Goal: Task Accomplishment & Management: Manage account settings

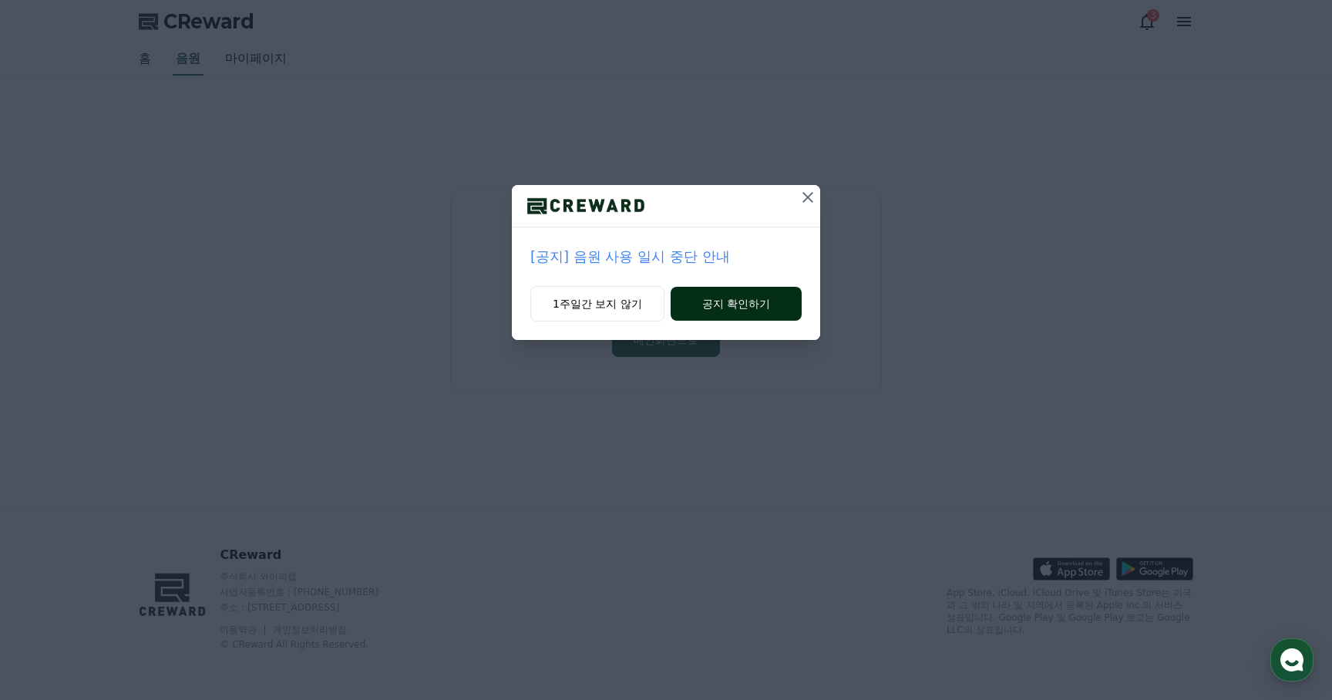
click at [709, 303] on button "공지 확인하기" at bounding box center [736, 304] width 131 height 34
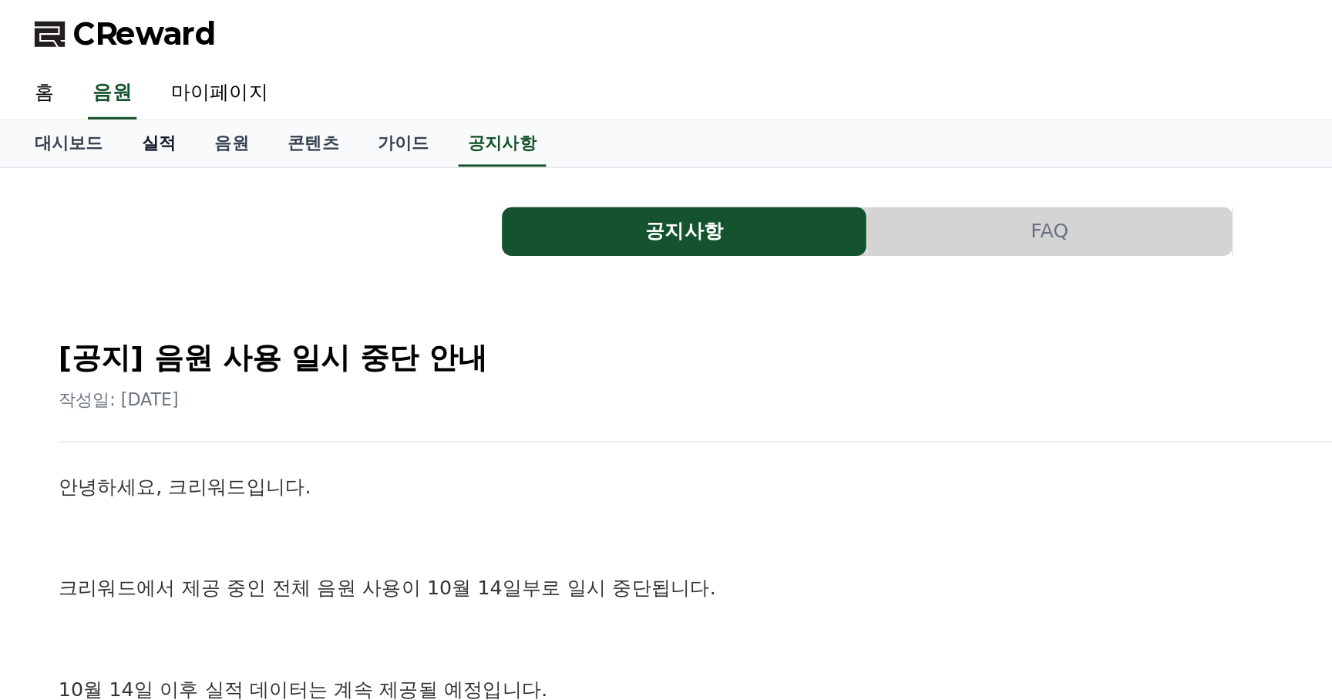
click at [204, 93] on link "실적" at bounding box center [217, 90] width 46 height 29
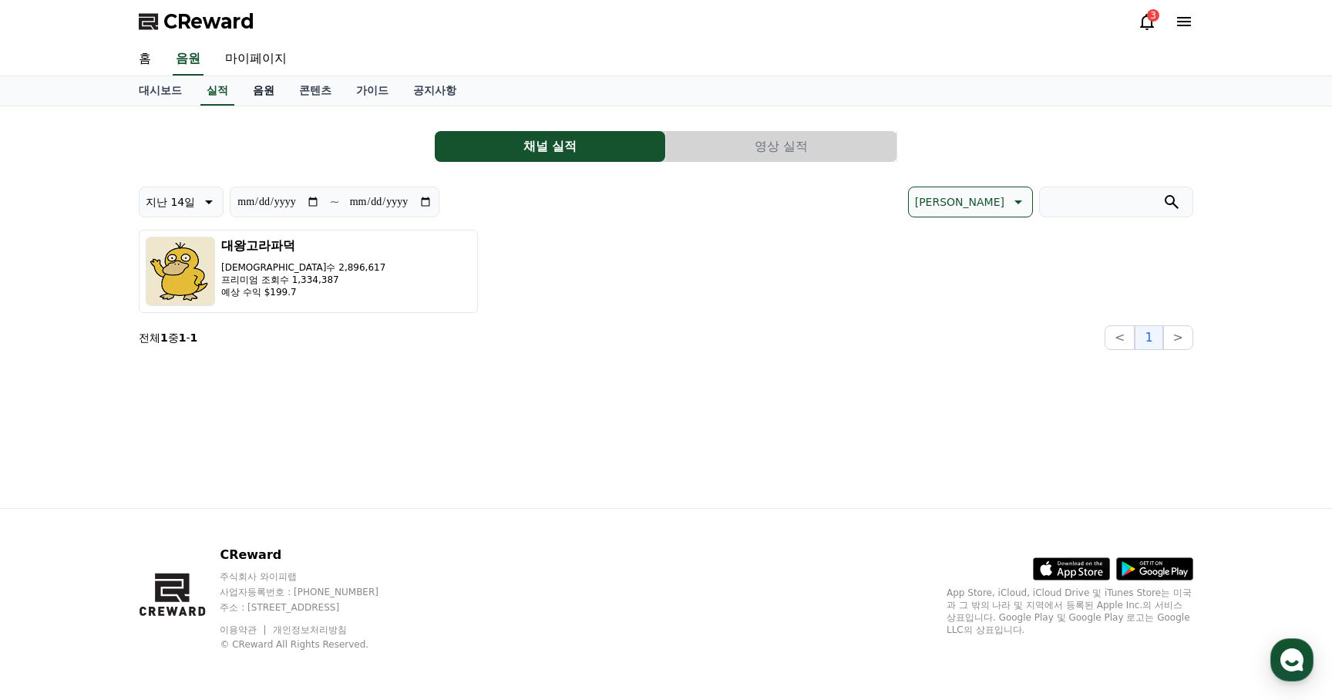
click at [256, 86] on link "음원" at bounding box center [264, 90] width 46 height 29
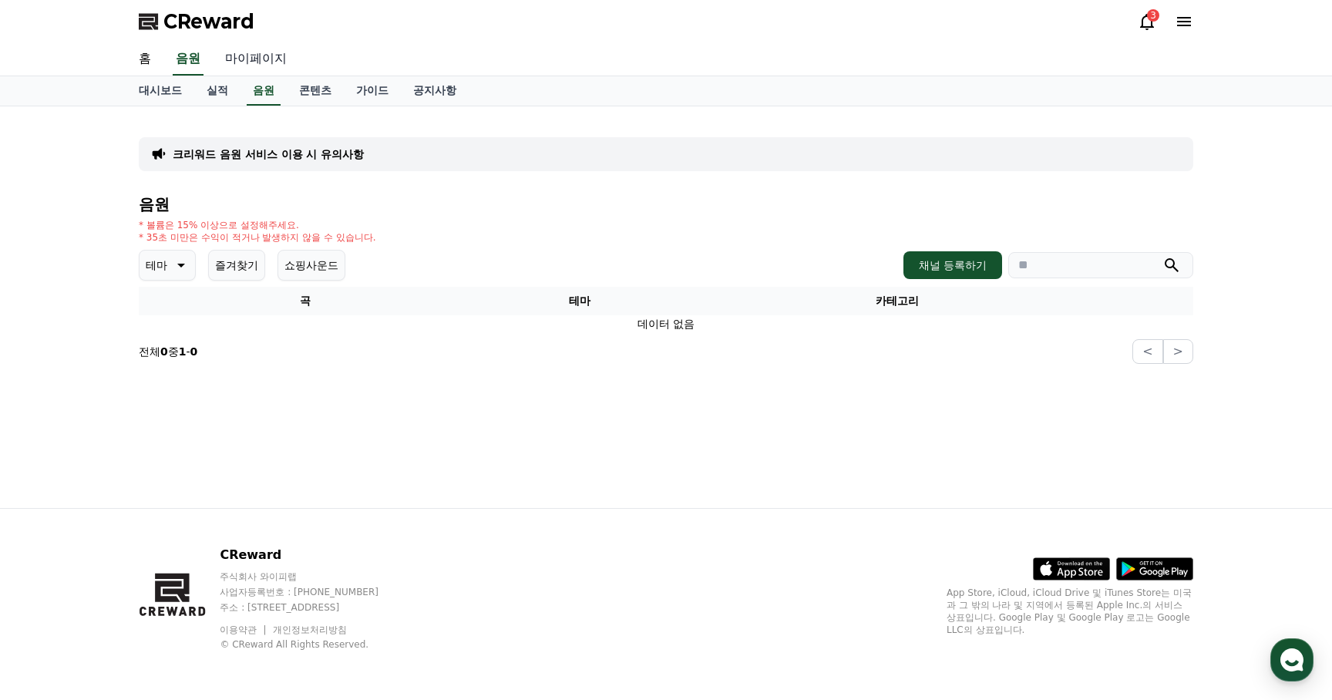
click at [264, 61] on link "마이페이지" at bounding box center [256, 59] width 86 height 32
select select "**********"
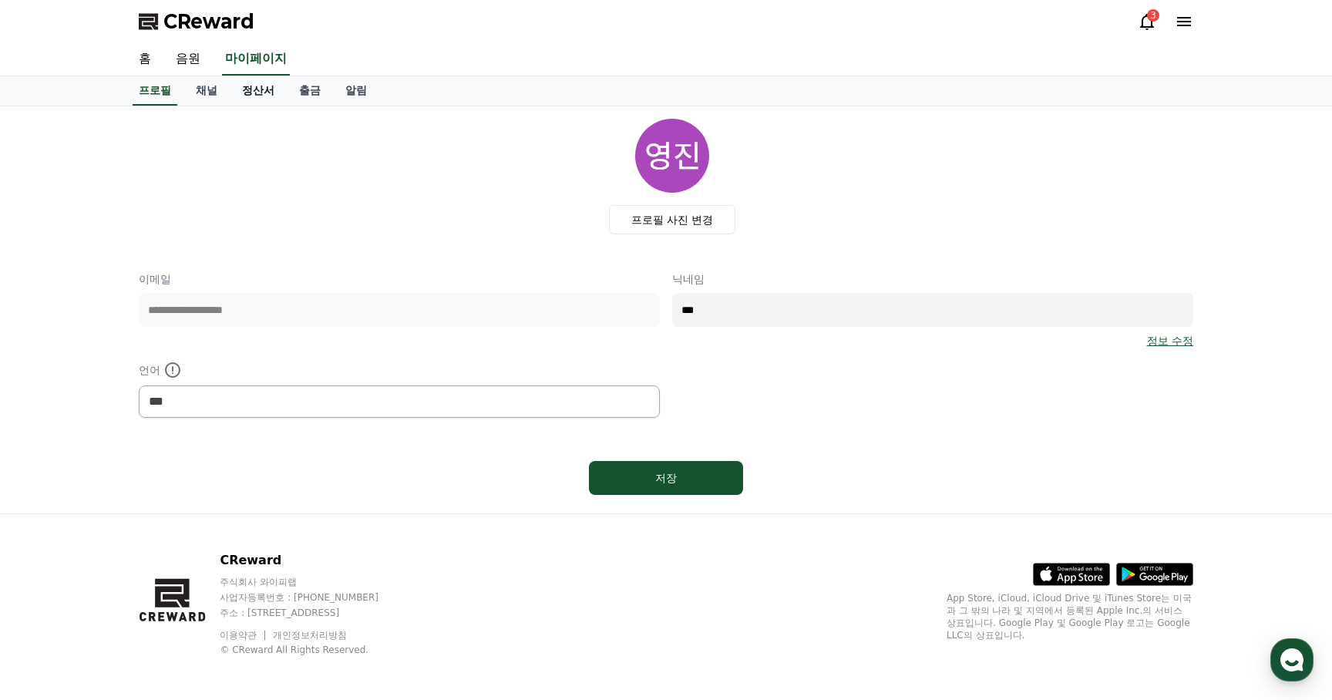
click at [239, 93] on link "정산서" at bounding box center [258, 90] width 57 height 29
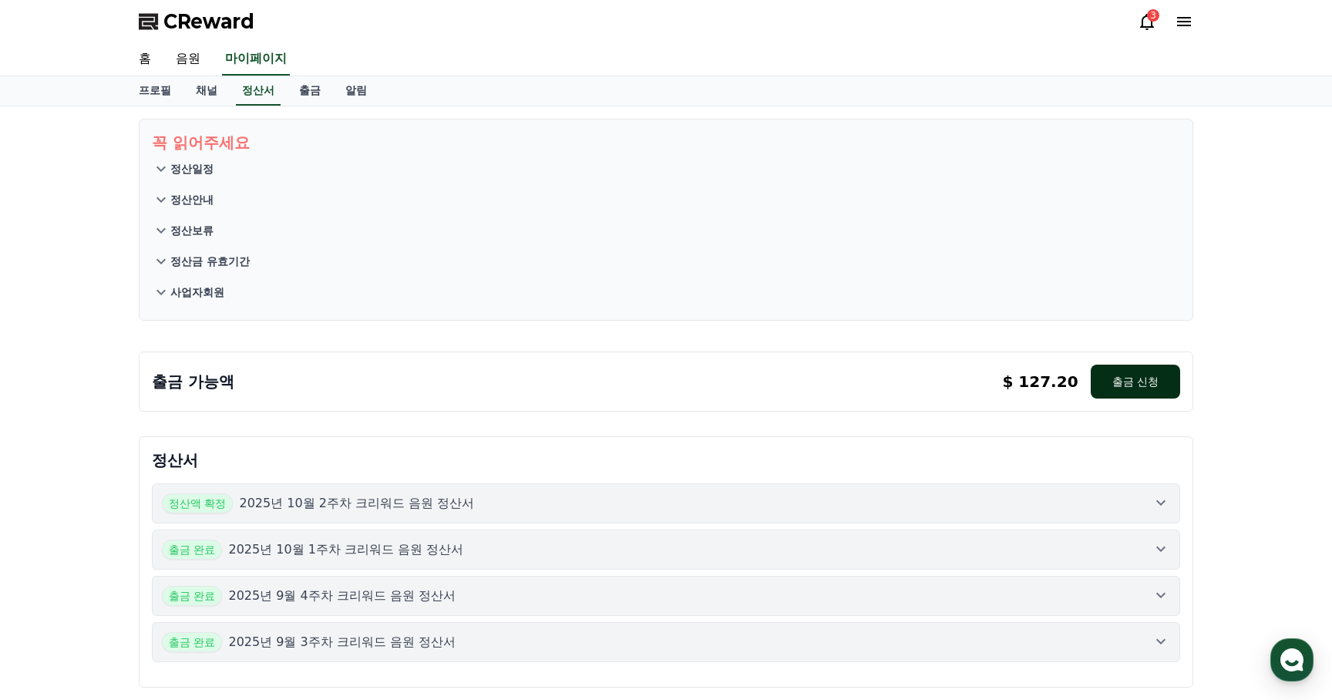
click at [1141, 382] on button "출금 신청" at bounding box center [1135, 382] width 89 height 34
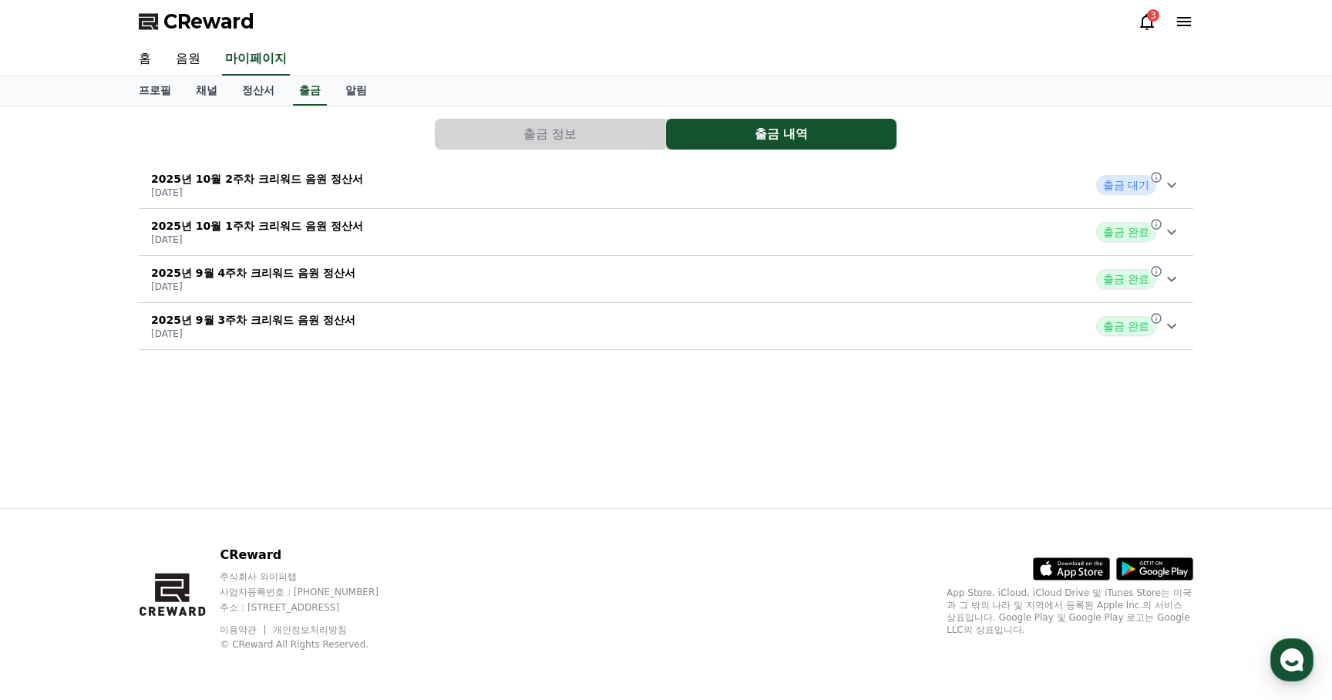
click at [1167, 227] on icon at bounding box center [1172, 232] width 19 height 19
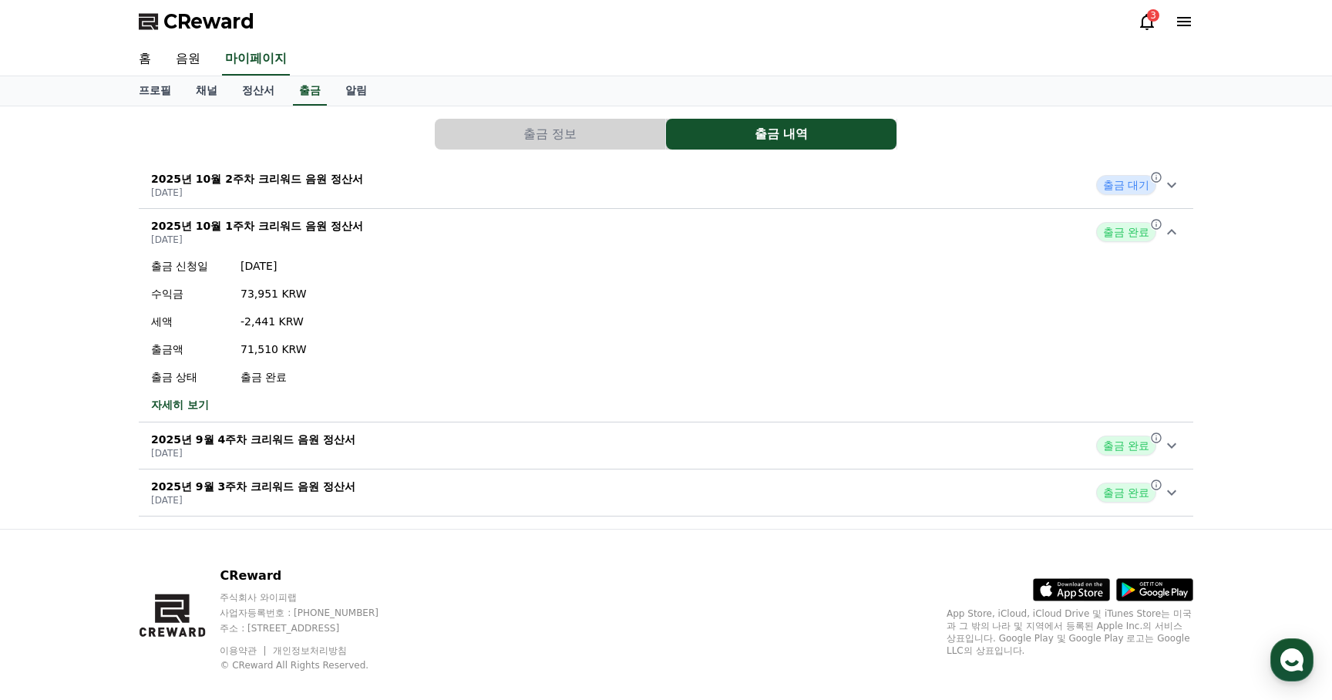
click at [1145, 22] on icon at bounding box center [1147, 21] width 19 height 19
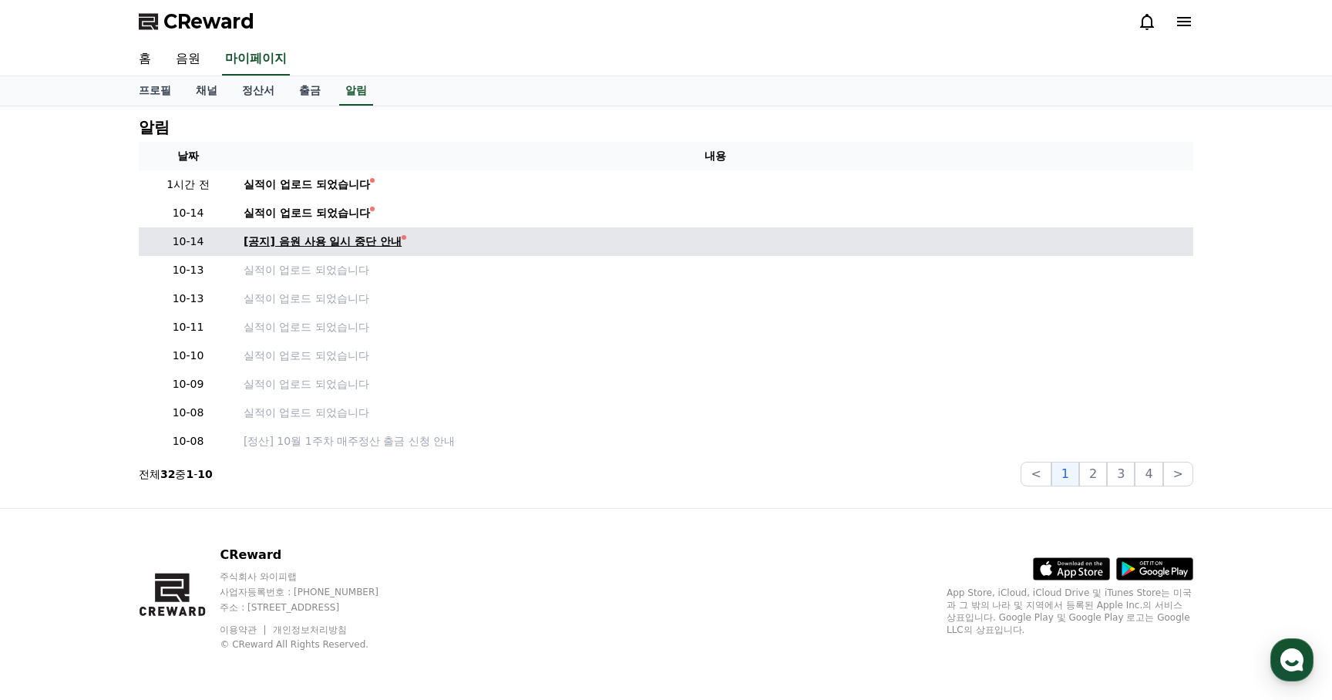
click at [330, 241] on div "[공지] 음원 사용 일시 중단 안내" at bounding box center [323, 242] width 158 height 16
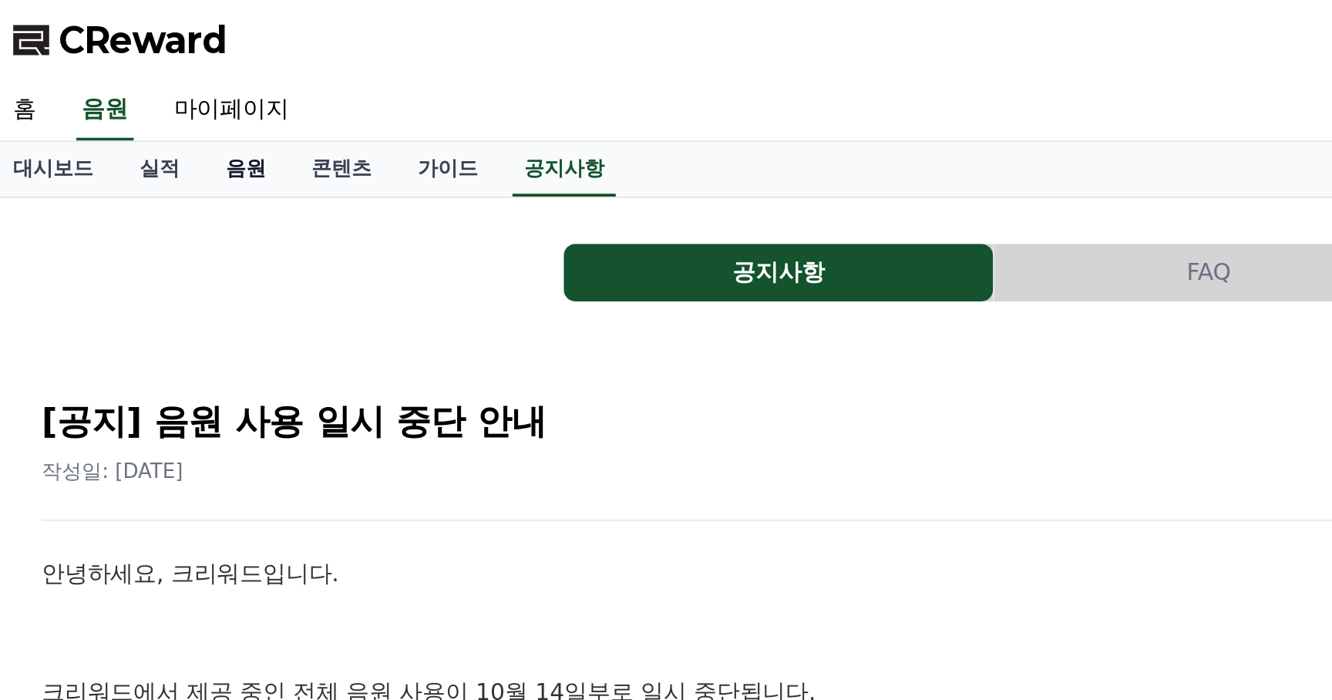
click at [260, 94] on link "음원" at bounding box center [264, 90] width 46 height 29
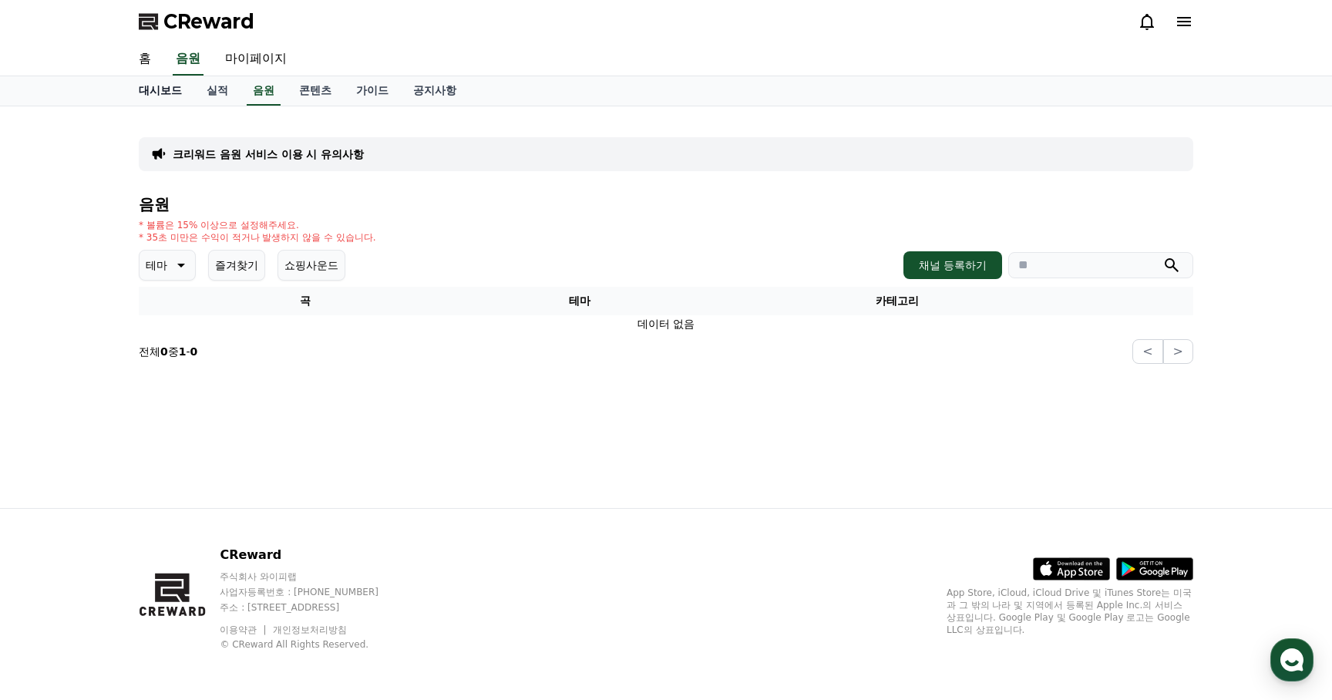
click at [173, 93] on link "대시보드" at bounding box center [160, 90] width 68 height 29
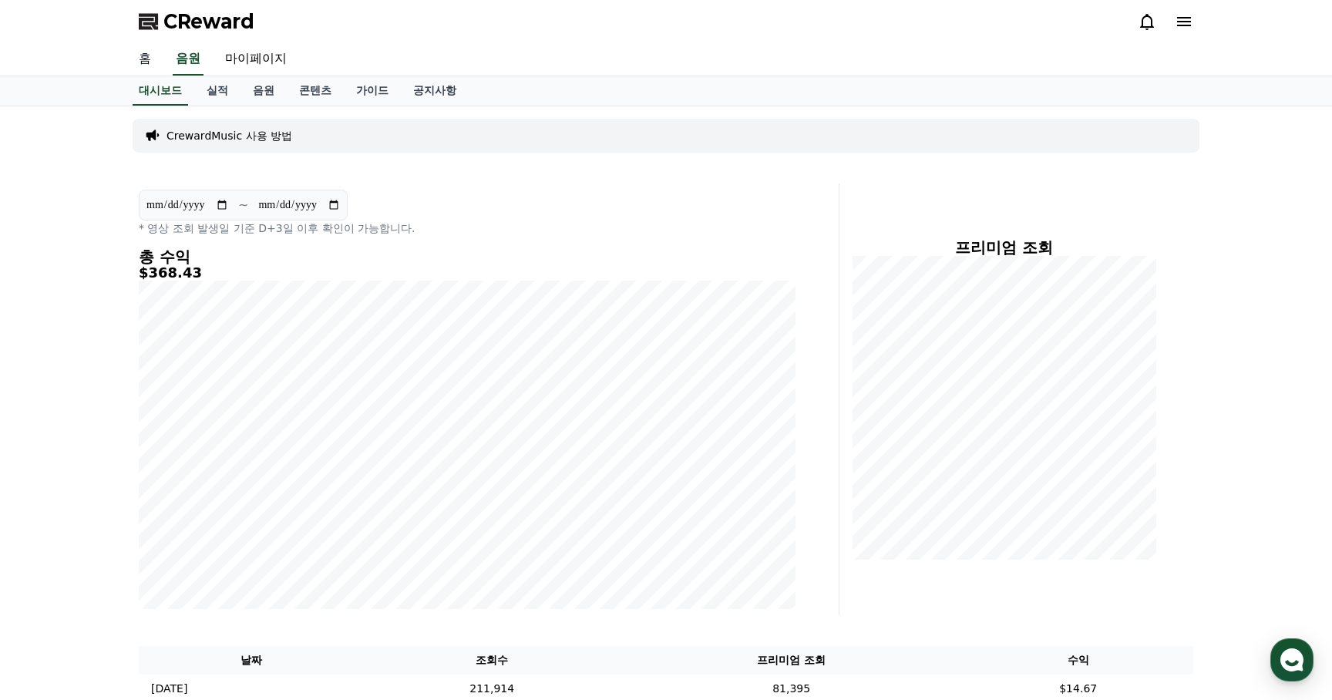
click at [147, 60] on link "홈" at bounding box center [144, 59] width 37 height 32
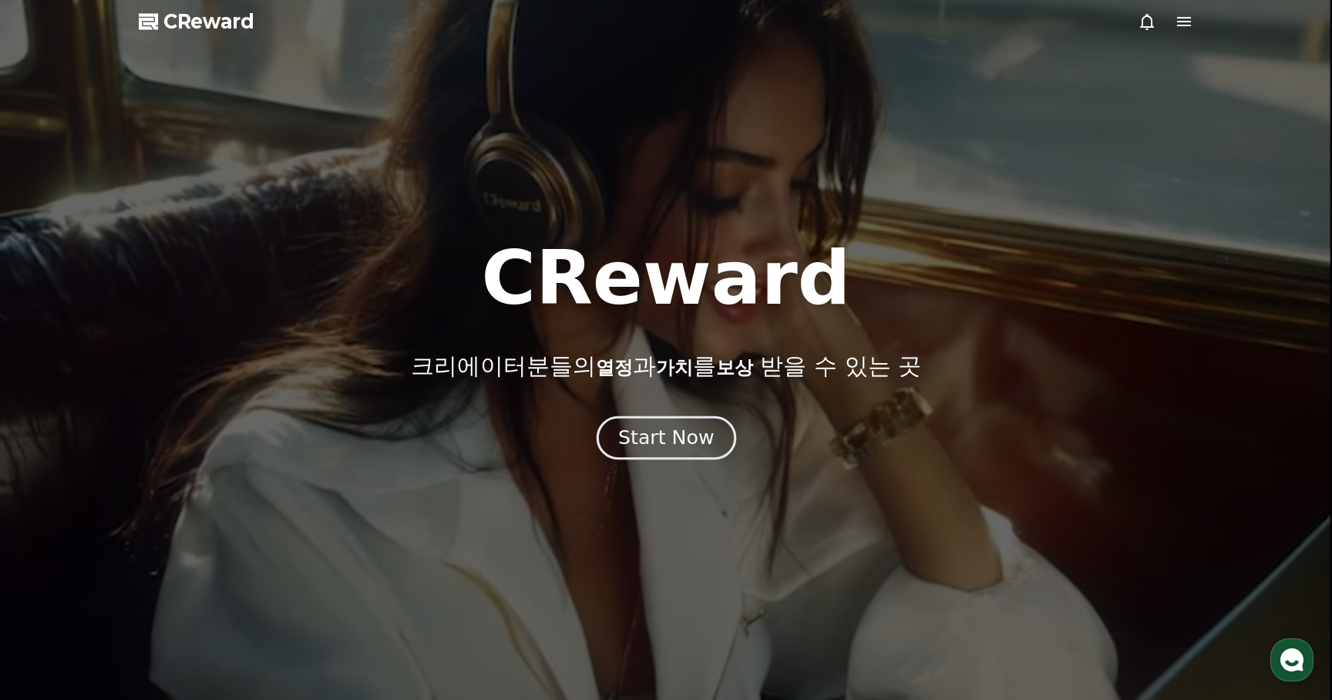
click at [669, 439] on div "Start Now" at bounding box center [666, 438] width 96 height 26
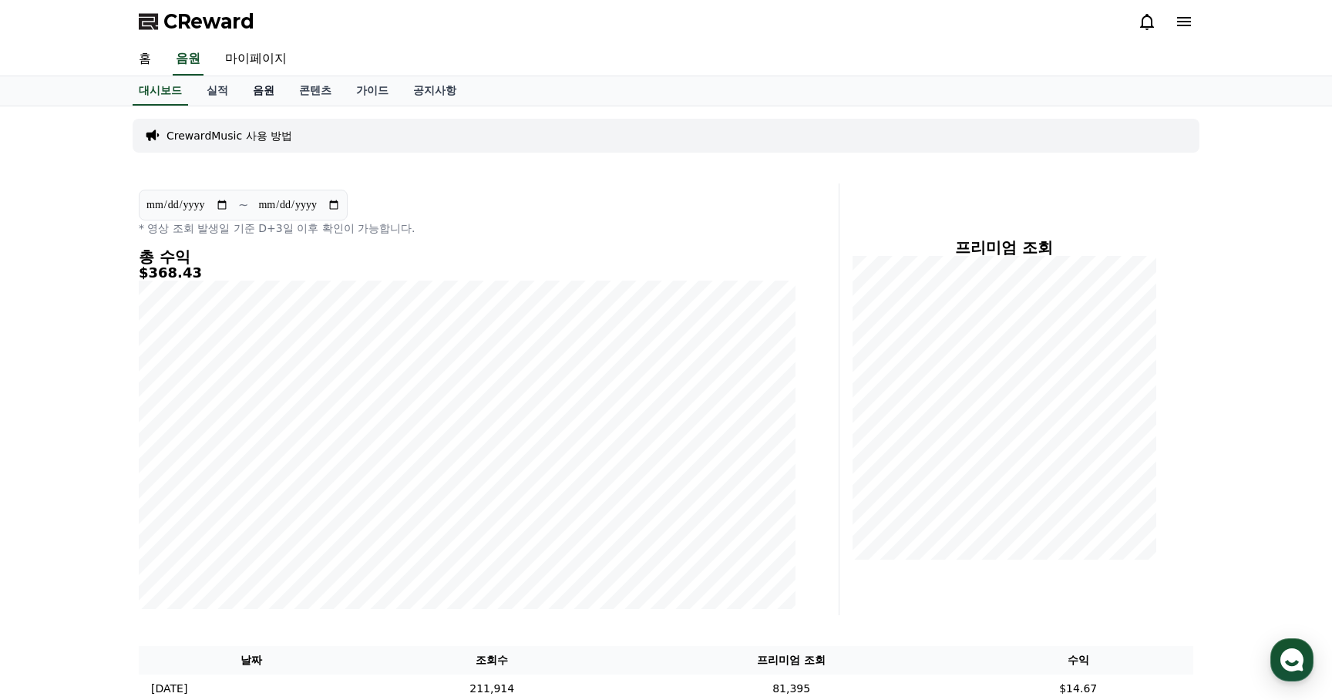
click at [251, 92] on link "음원" at bounding box center [264, 90] width 46 height 29
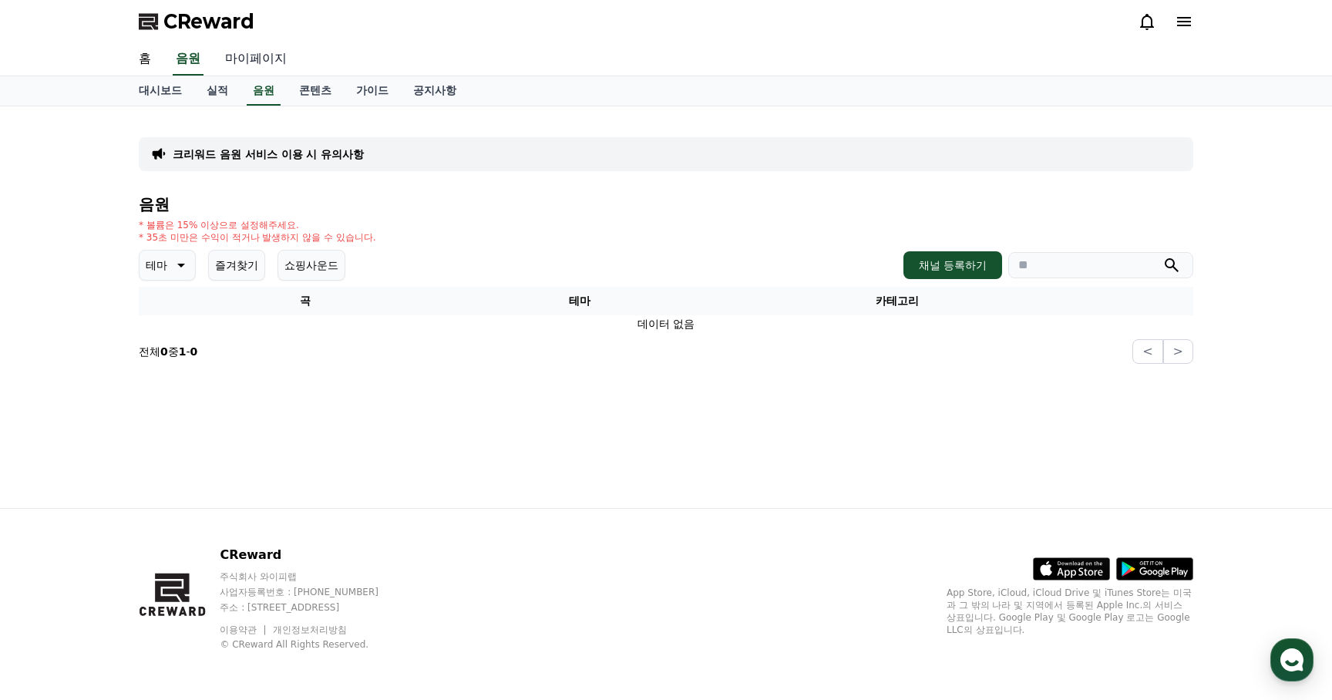
click at [244, 62] on link "마이페이지" at bounding box center [256, 59] width 86 height 32
select select "**********"
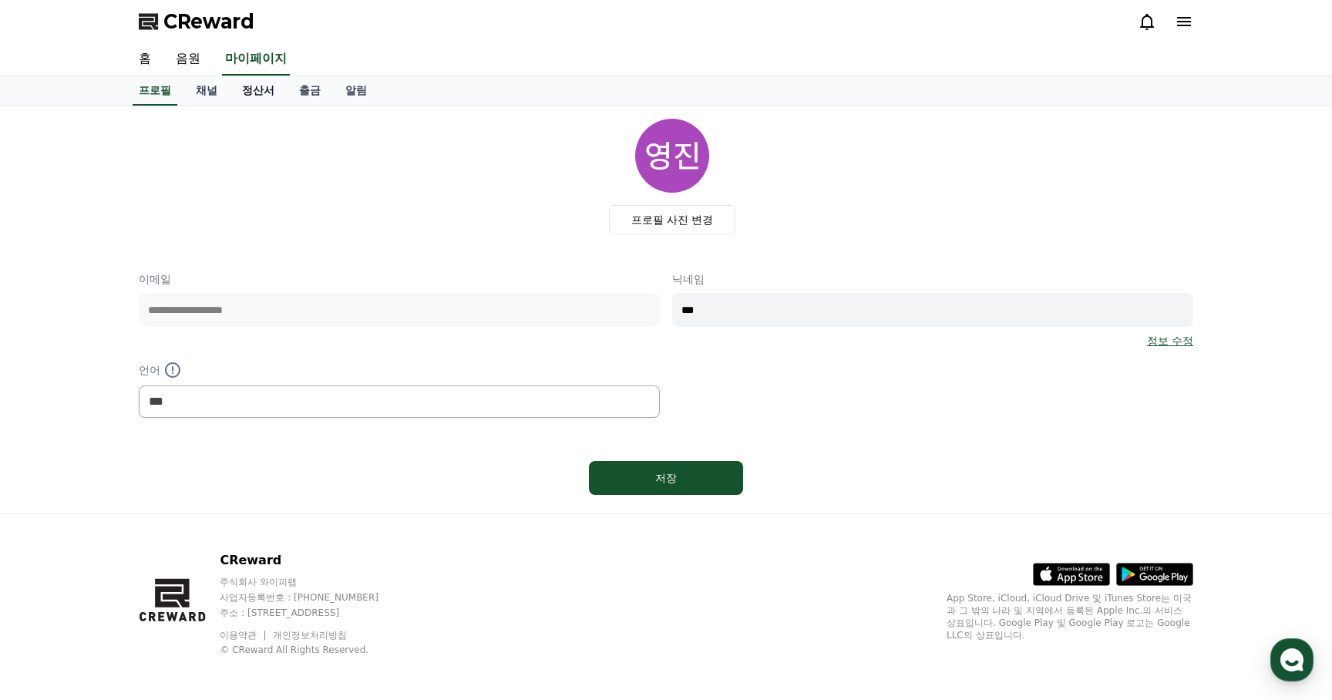
click at [247, 89] on link "정산서" at bounding box center [258, 90] width 57 height 29
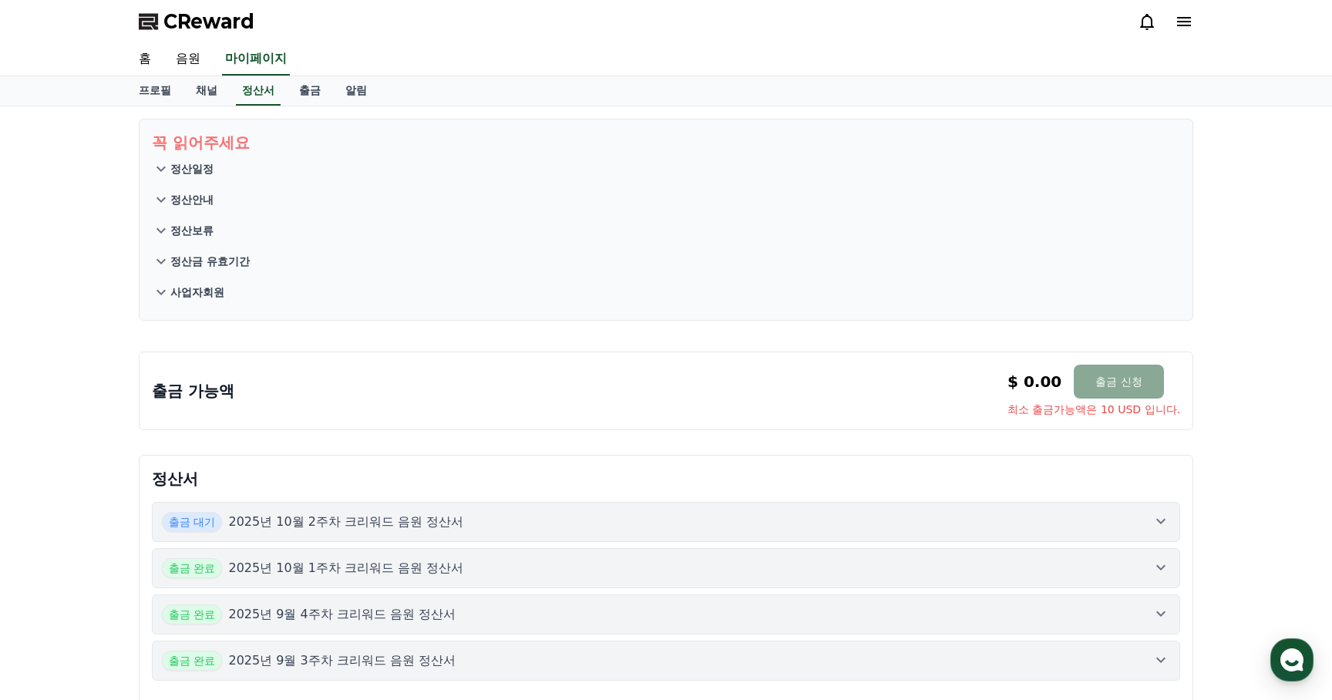
click at [1145, 529] on div "출금 대기 2025년 10월 2주차 크리워드 음원 정산서" at bounding box center [666, 522] width 1009 height 20
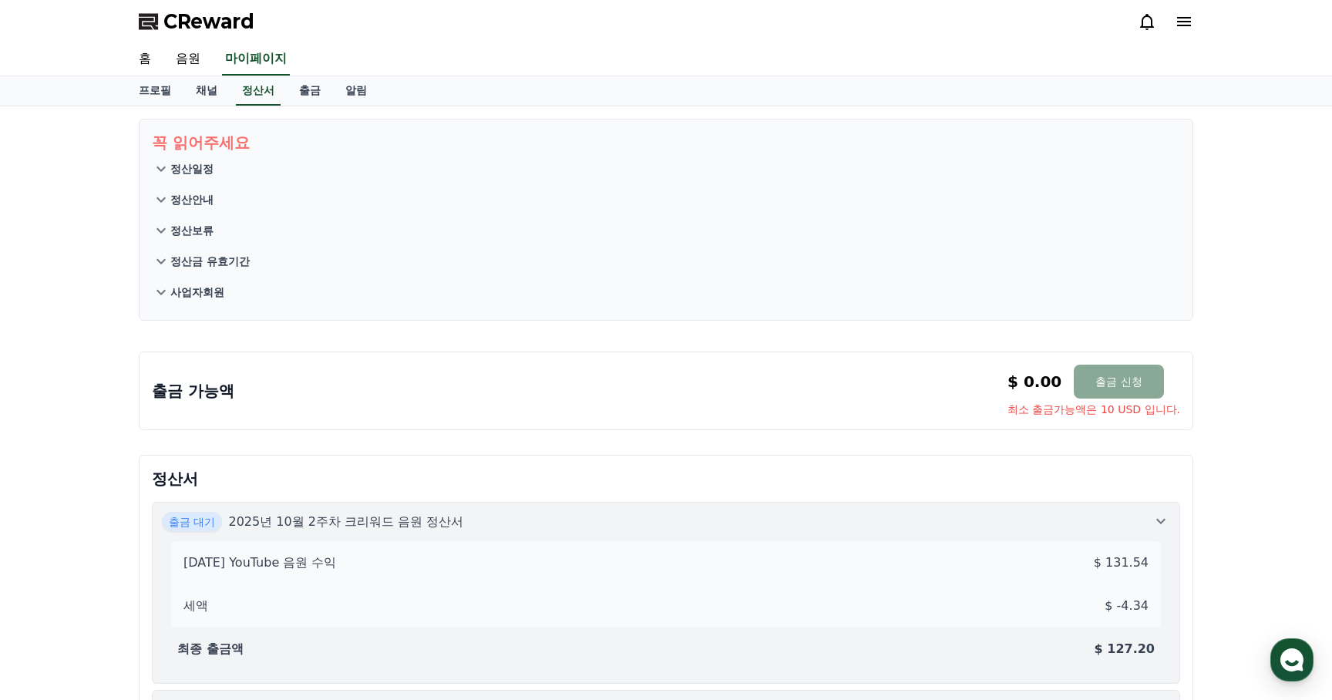
click at [237, 25] on span "CReward" at bounding box center [208, 21] width 91 height 25
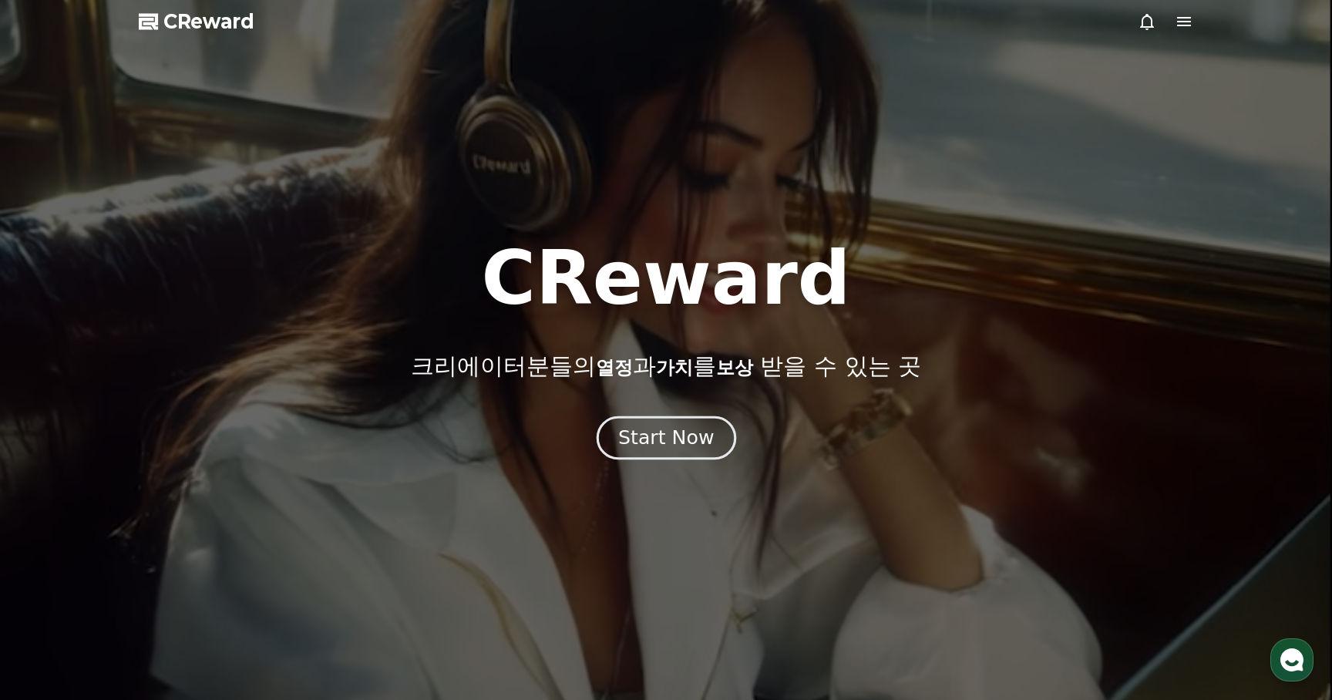
click at [655, 442] on div "Start Now" at bounding box center [666, 438] width 96 height 26
